Goal: Task Accomplishment & Management: Manage account settings

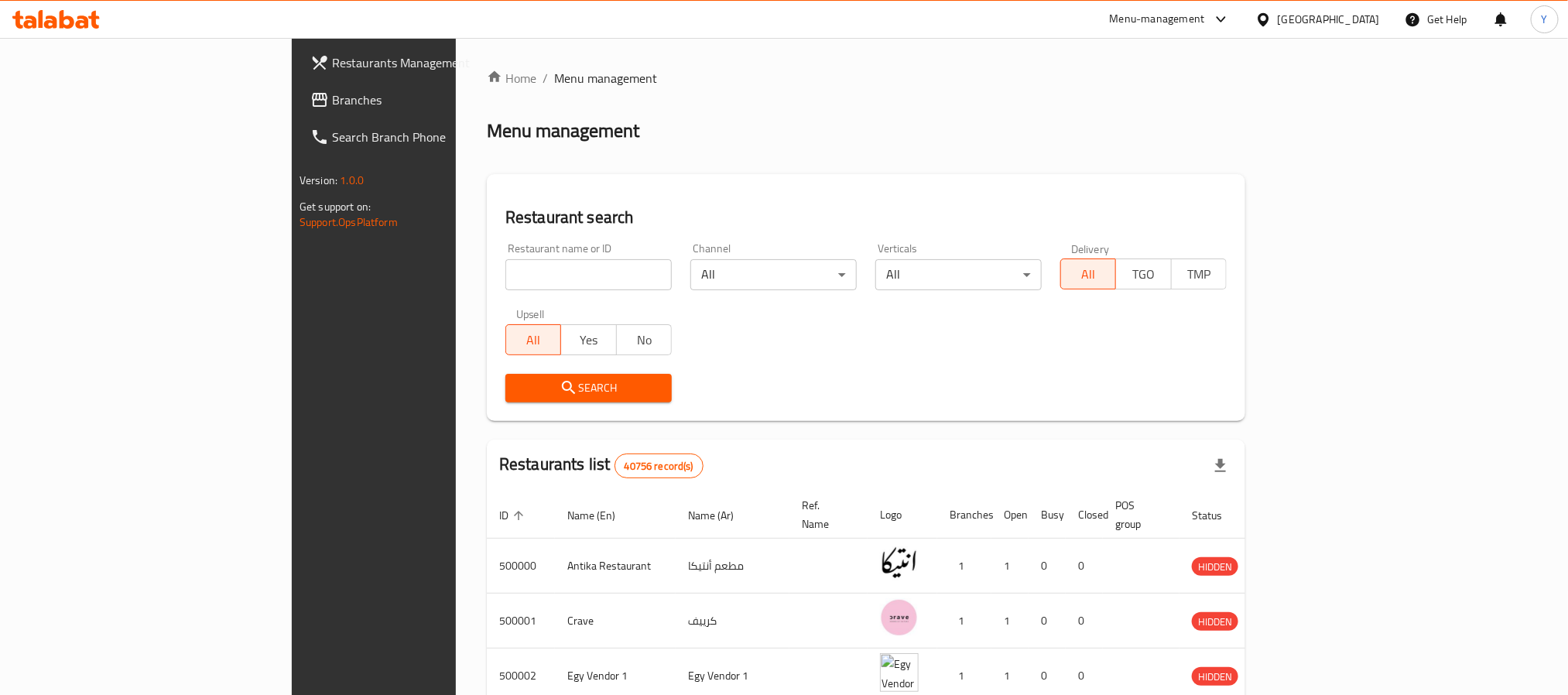
click at [506, 268] on input "search" at bounding box center [589, 274] width 166 height 31
paste input "503536"
type input "503536"
click button "Search" at bounding box center [589, 388] width 166 height 29
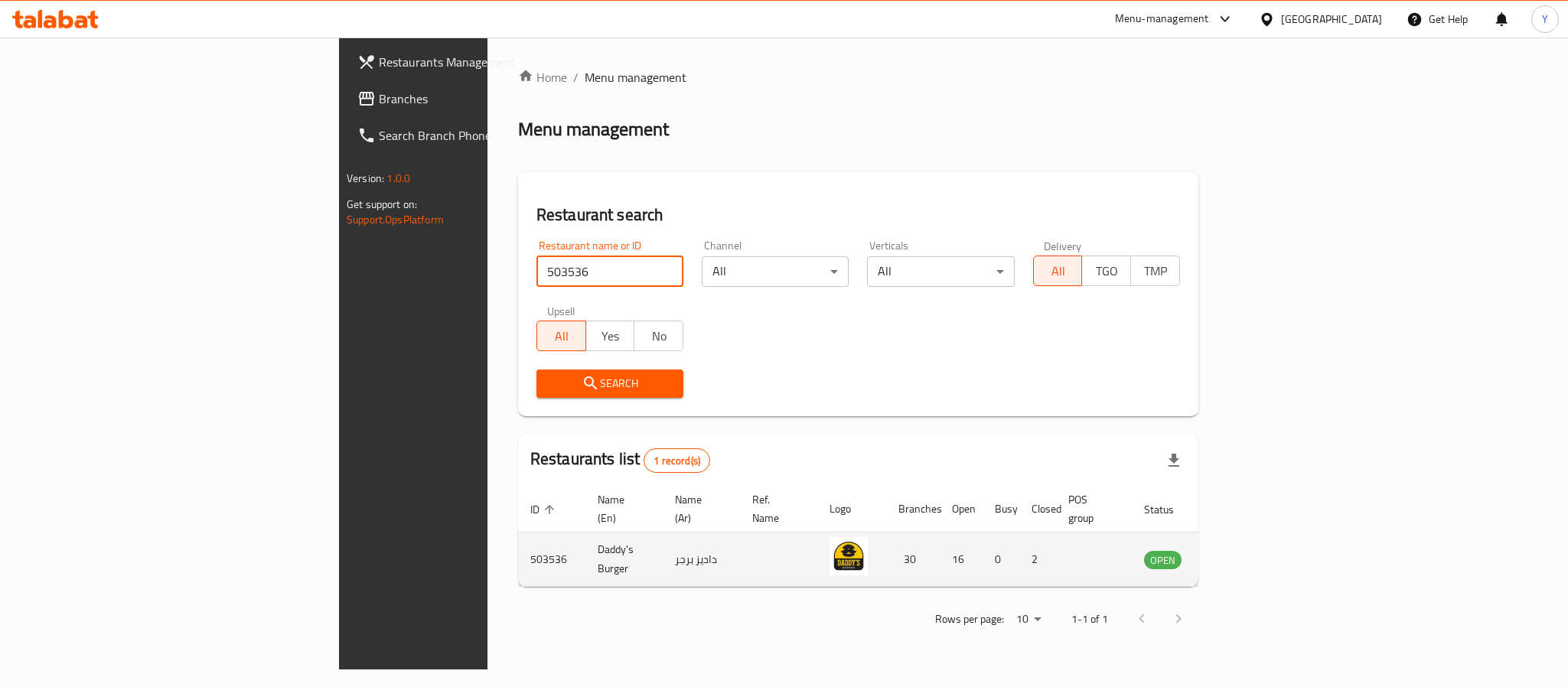
click at [1265, 532] on td "enhanced table" at bounding box center [1238, 558] width 53 height 54
click at [1243, 550] on icon "enhanced table" at bounding box center [1232, 558] width 18 height 18
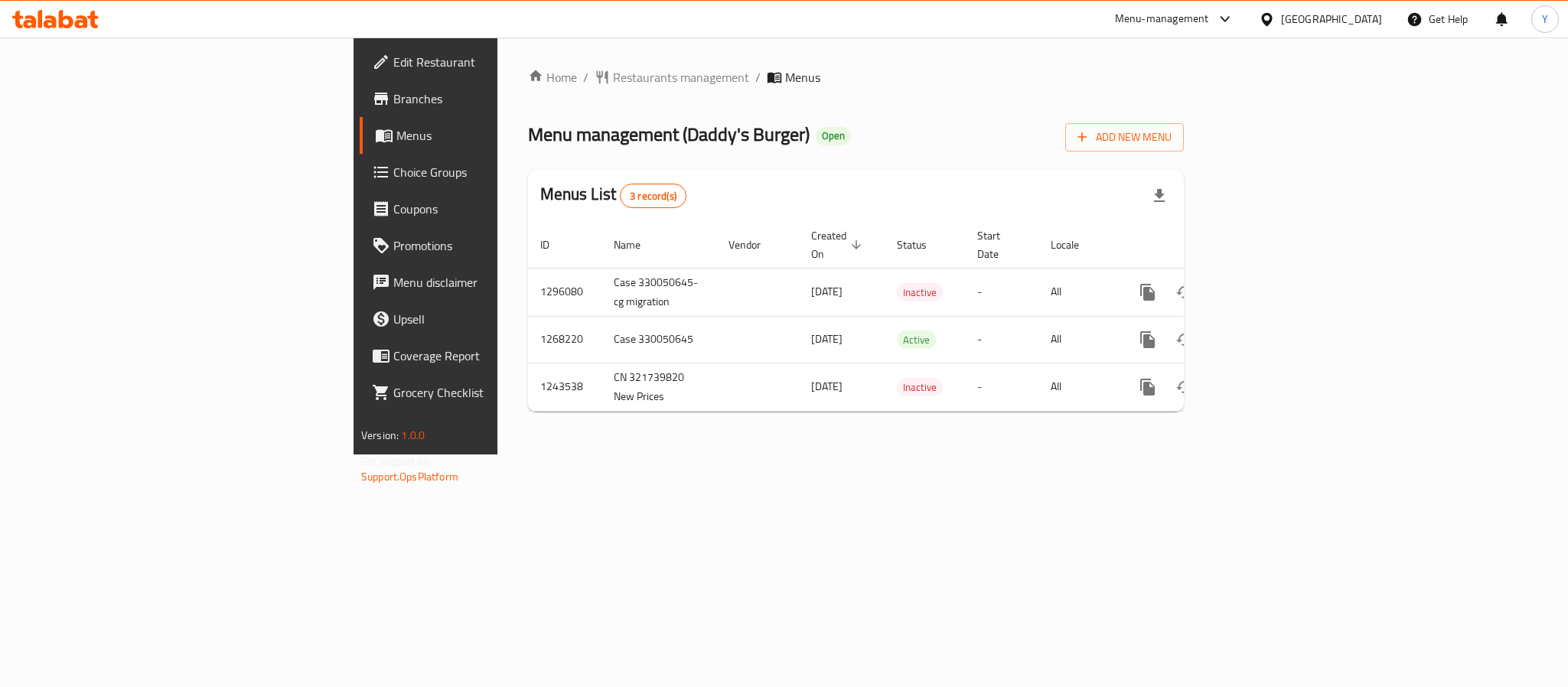
click at [393, 108] on span "Branches" at bounding box center [498, 98] width 210 height 18
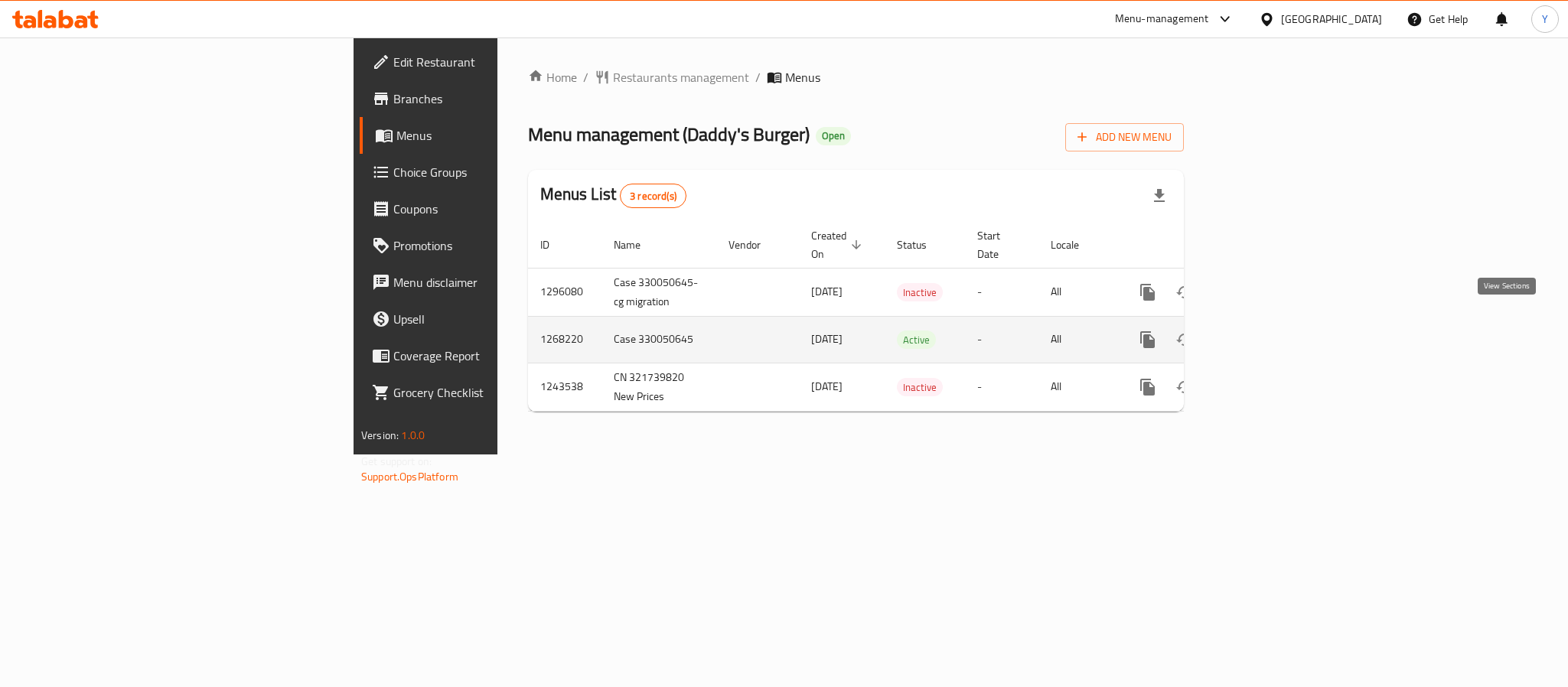
click at [1276, 334] on link "enhanced table" at bounding box center [1257, 339] width 37 height 37
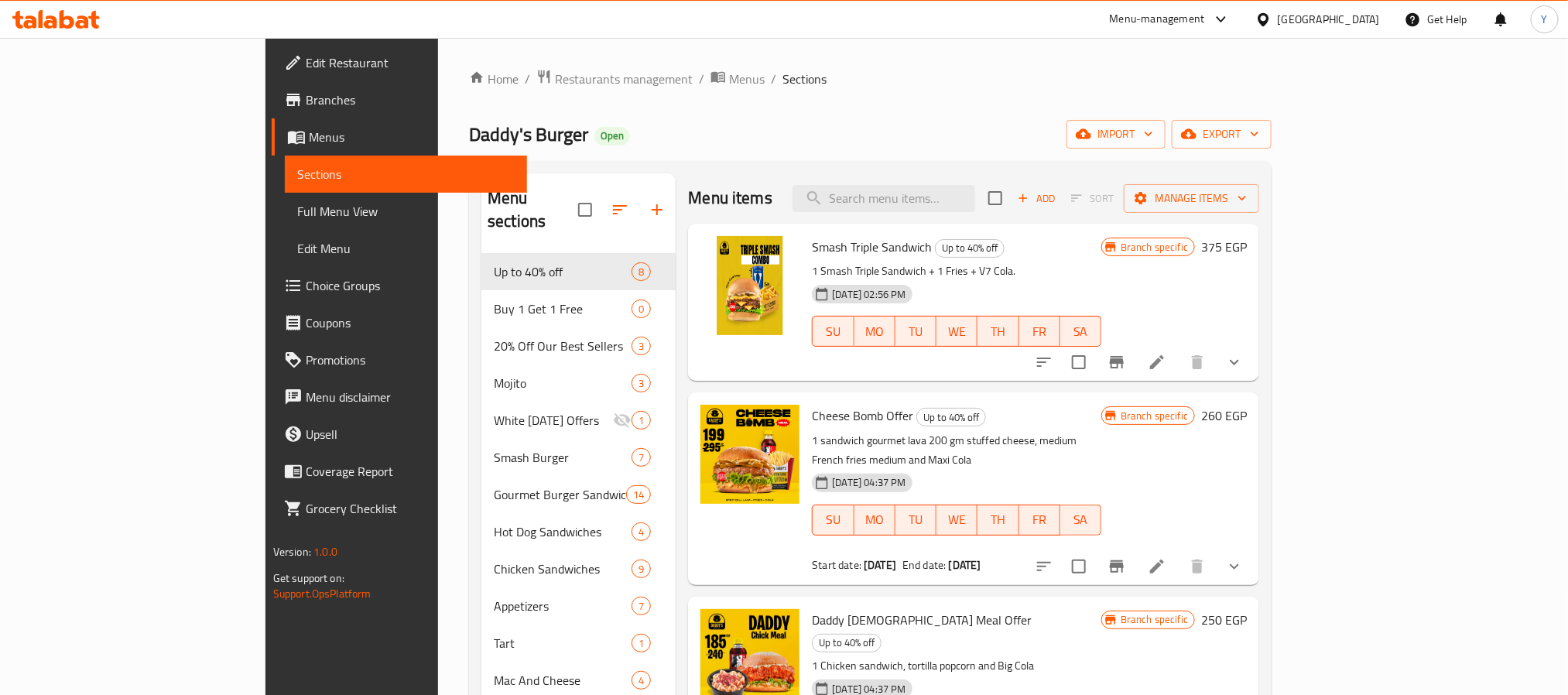
click at [967, 180] on div "Menu items Add Sort Manage items" at bounding box center [973, 198] width 571 height 51
click at [969, 191] on input "search" at bounding box center [883, 198] width 183 height 27
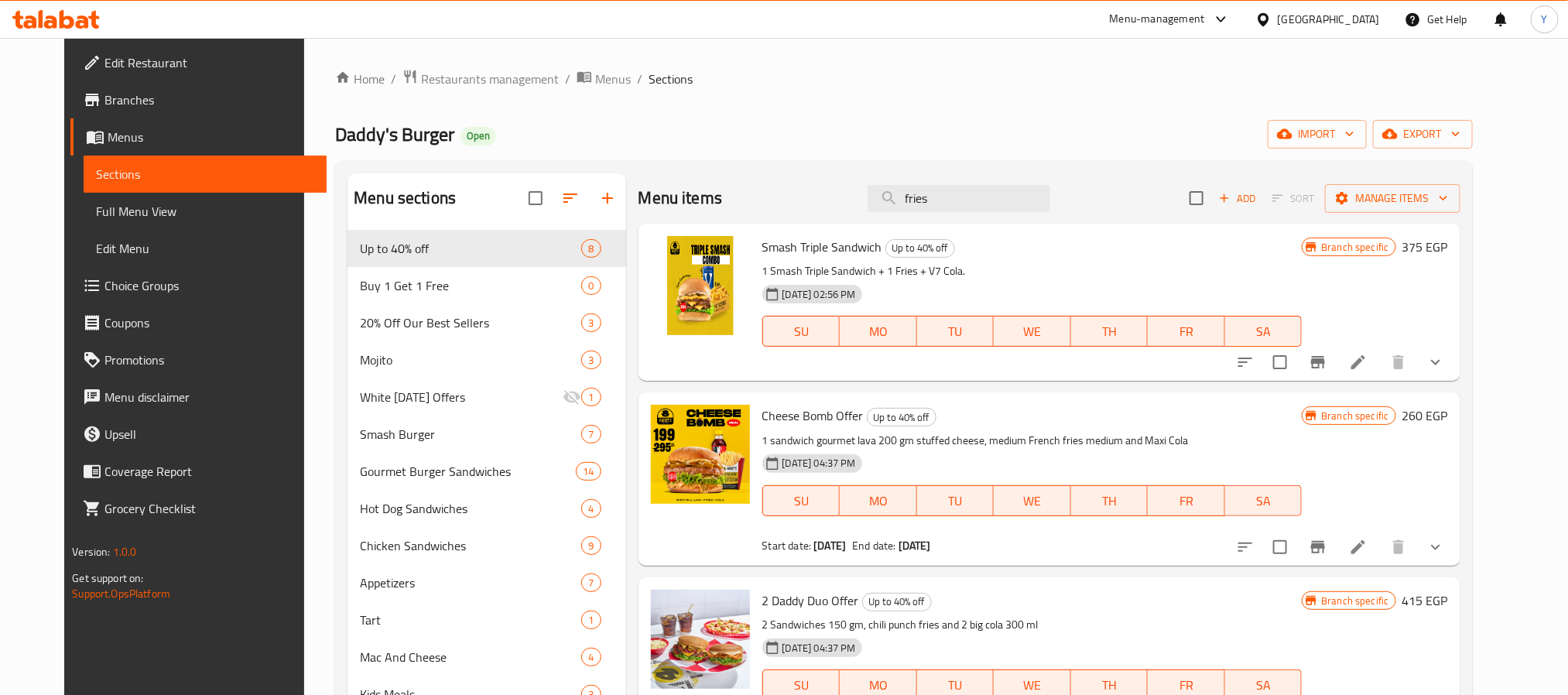
type input "fries"
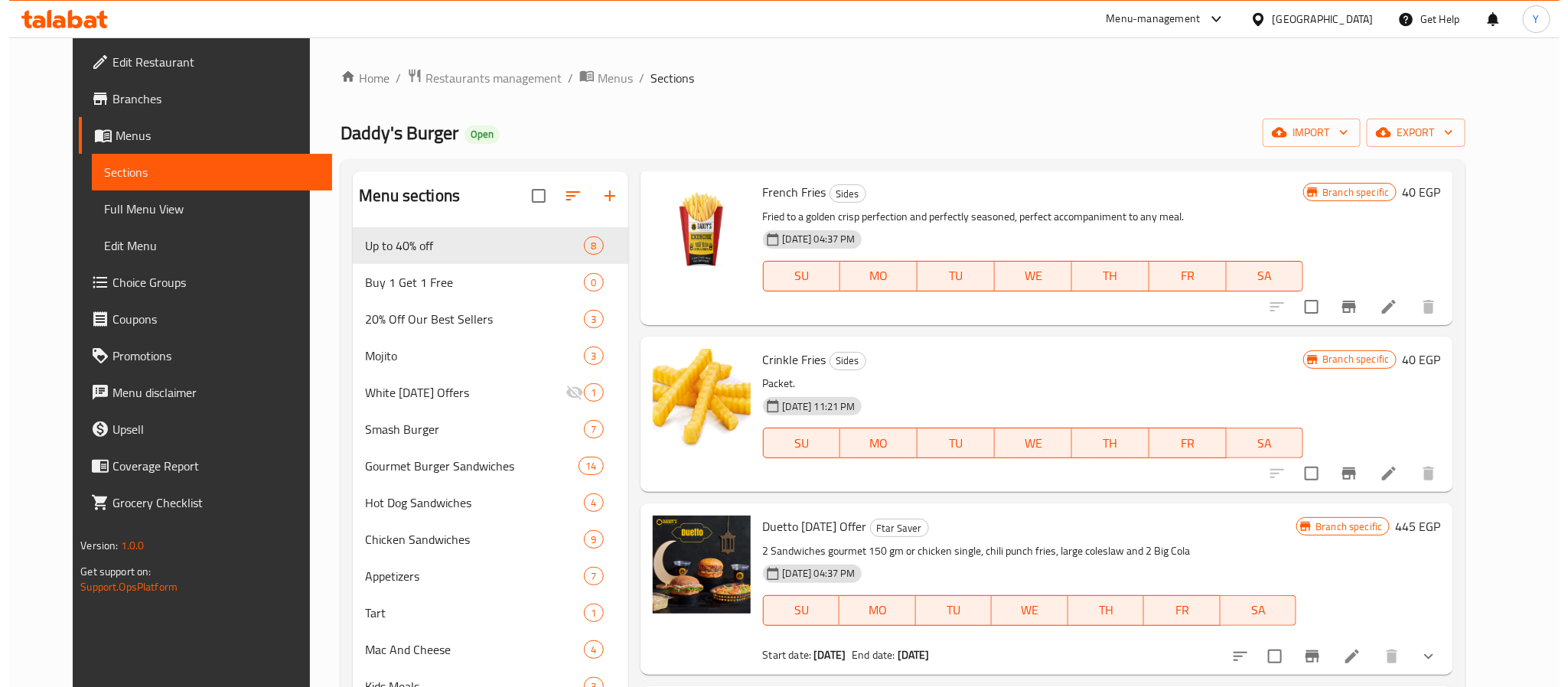
scroll to position [3443, 0]
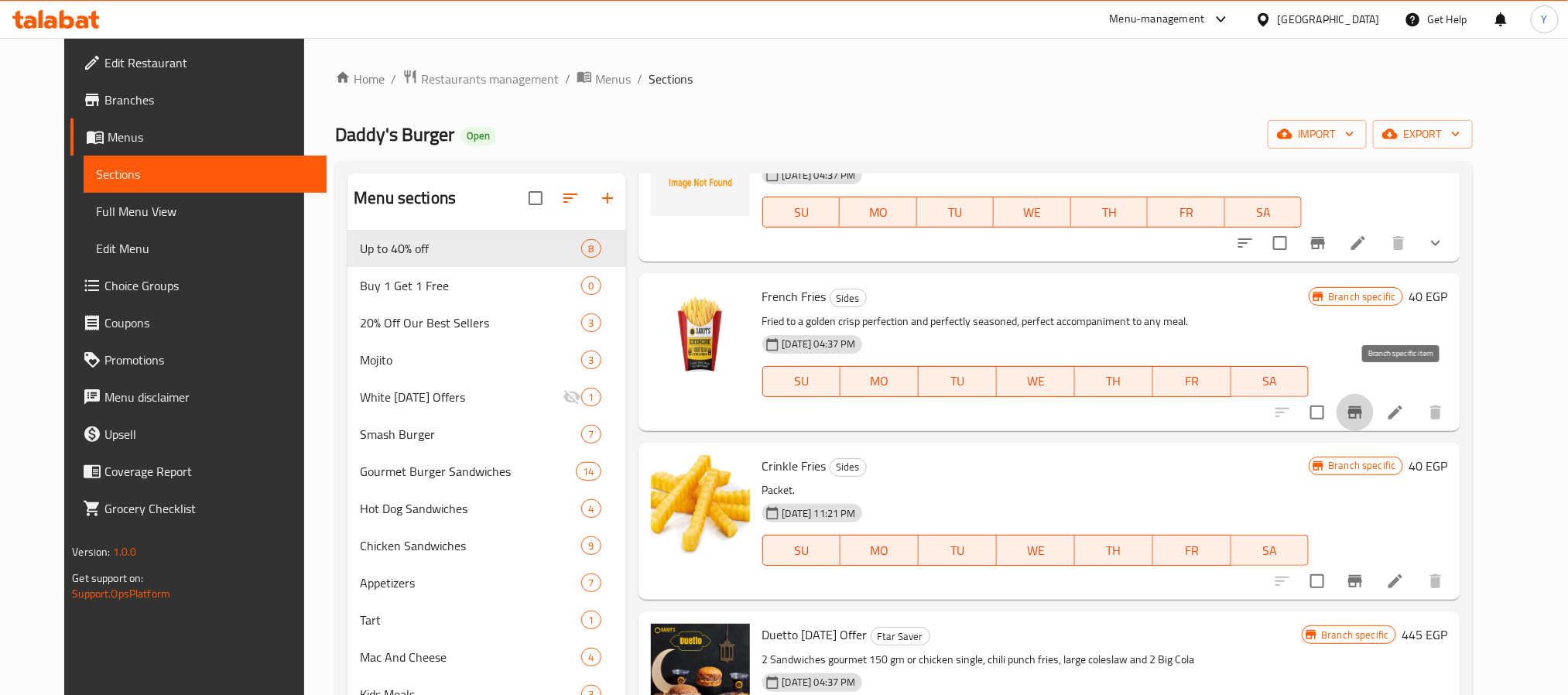
click at [1364, 403] on icon "Branch-specific-item" at bounding box center [1355, 412] width 18 height 18
